Goal: Find specific page/section: Find specific page/section

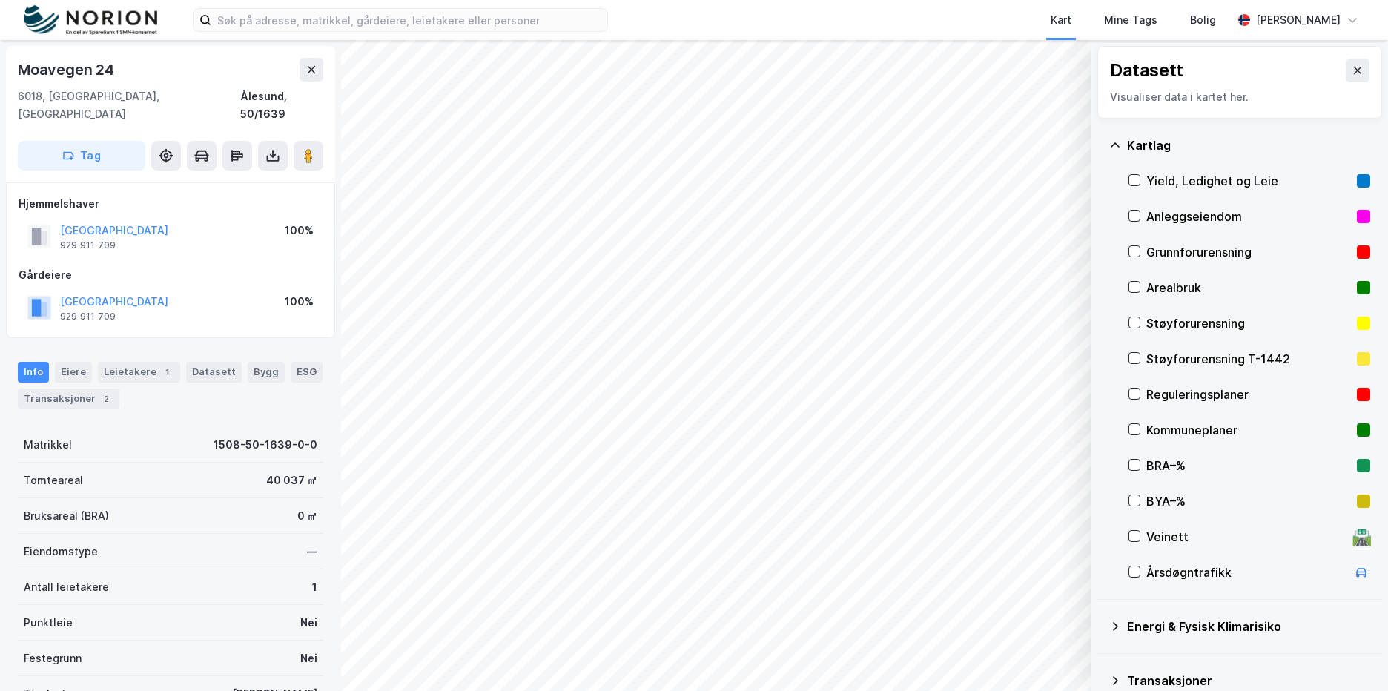
click at [261, 379] on div "Info Eiere Leietakere 1 Datasett Bygg ESG Transaksjoner 2" at bounding box center [170, 385] width 305 height 47
click at [1348, 78] on button at bounding box center [1357, 71] width 24 height 24
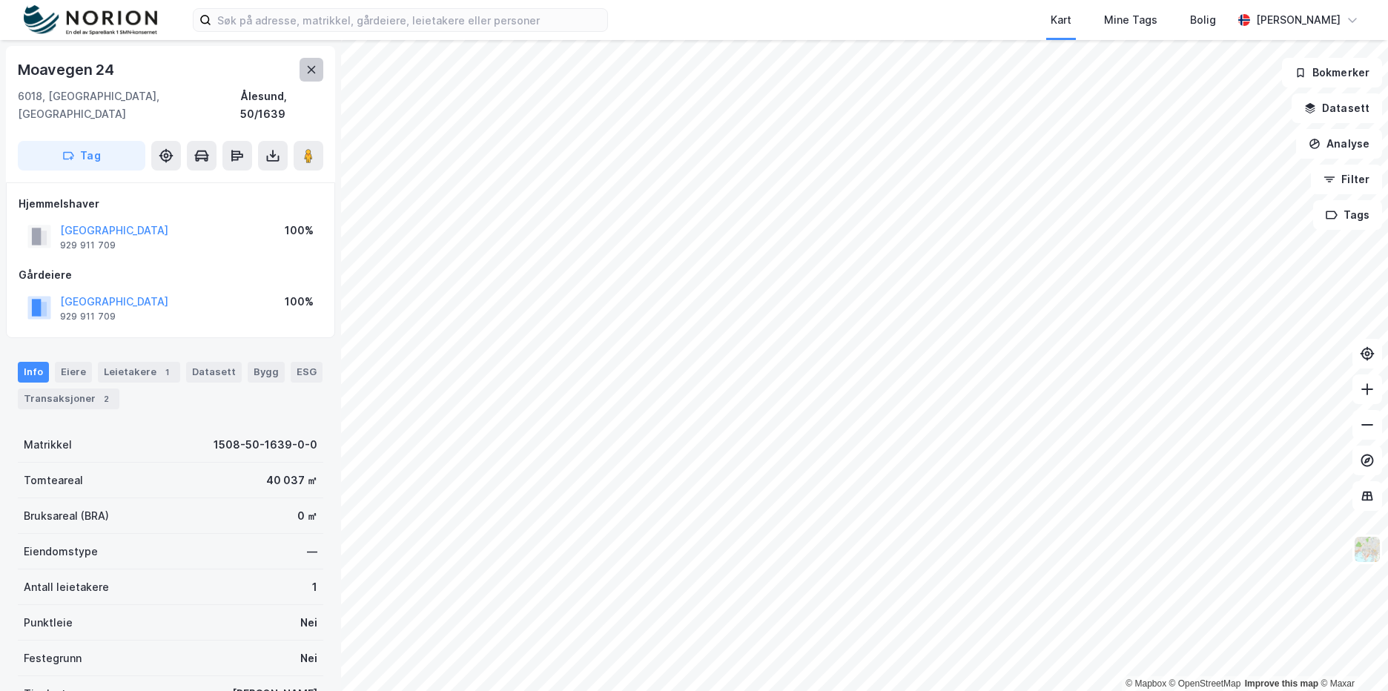
click at [304, 62] on button at bounding box center [311, 70] width 24 height 24
